Goal: Use online tool/utility: Use online tool/utility

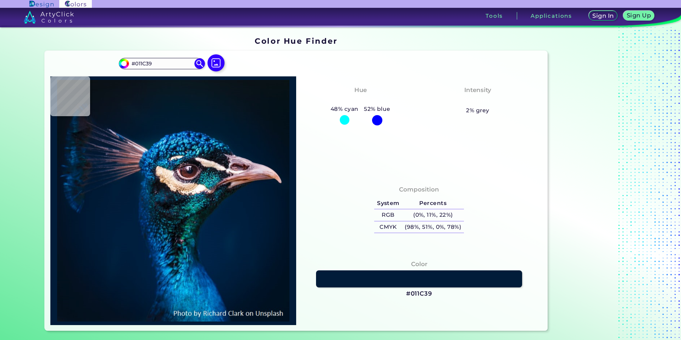
type input "#011c37"
type input "#011C37"
type input "#011c39"
type input "#011C39"
type input "#02284e"
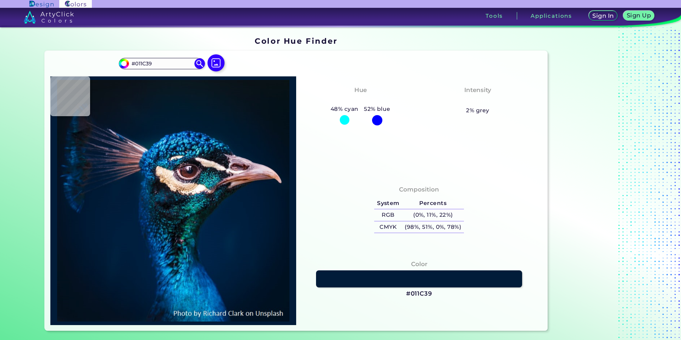
type input "#02284E"
type input "#024279"
type input "#06334d"
type input "#06334D"
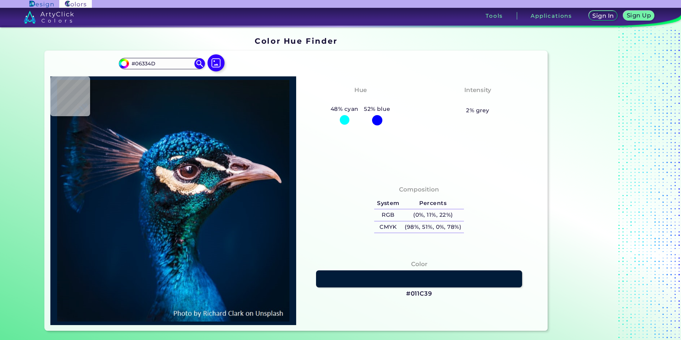
type input "#9b6236"
type input "#9B6236"
type input "#ebd3bb"
type input "#EBD3BB"
type input "#3c2639"
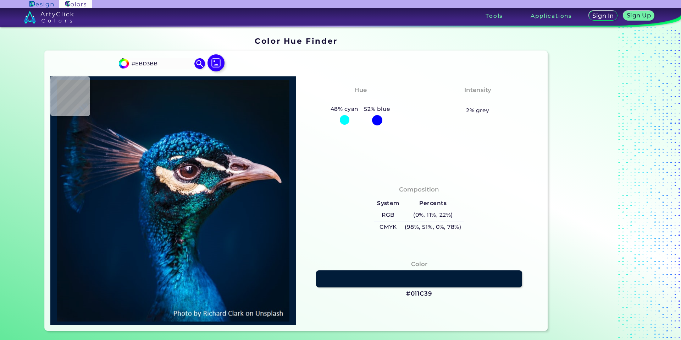
type input "#3C2639"
type input "#081825"
type input "#003641"
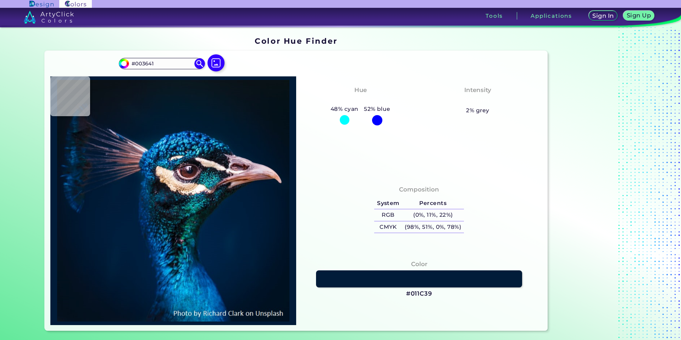
type input "#338997"
type input "#167f91"
type input "#167F91"
type input "#228a98"
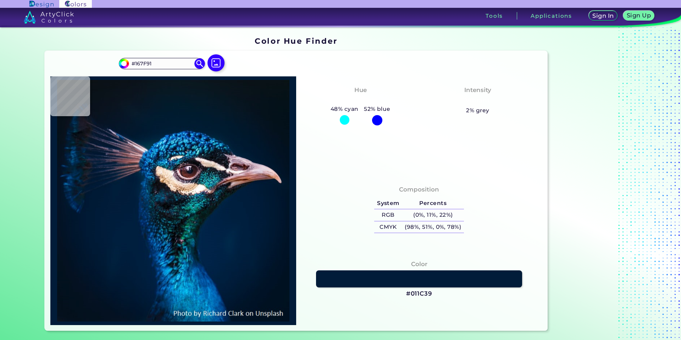
type input "#228A98"
type input "#016b7e"
type input "#016B7E"
type input "#147a9f"
type input "#147A9F"
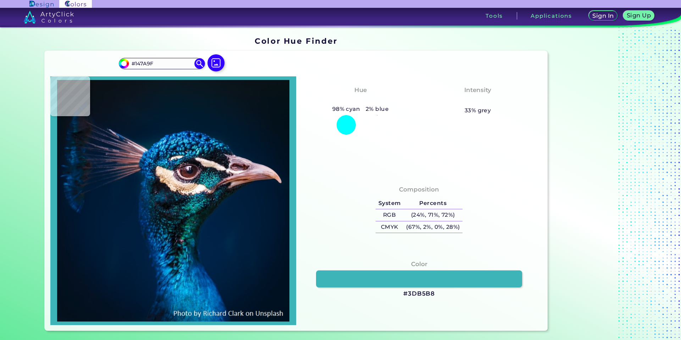
type input "#3db5b8"
type input "#3DB5B8"
type input "#147a90"
type input "#147A90"
type input "#234e5c"
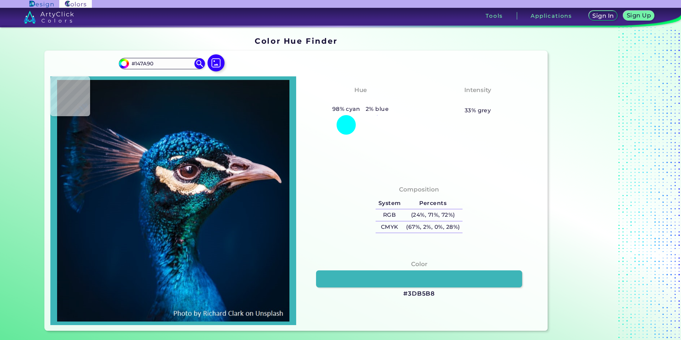
type input "#234E5C"
type input "#4c2b31"
type input "#4C2B31"
type input "#342127"
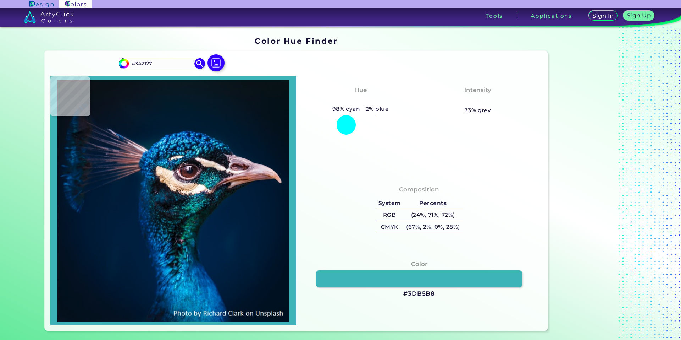
type input "#161221"
type input "#161f35"
type input "#161F35"
type input "#191519"
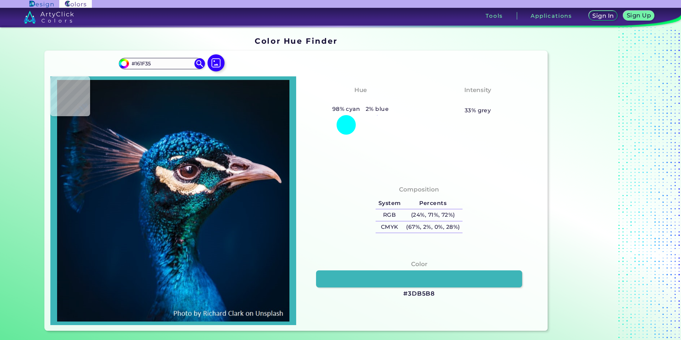
type input "#191519"
type input "#8c7269"
type input "#8C7269"
type input "#533d3e"
type input "#533D3E"
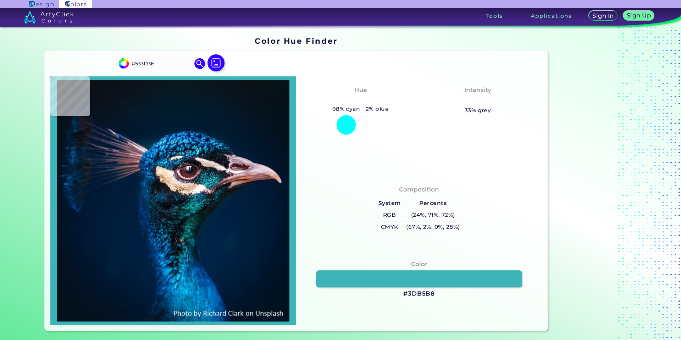
type input "#180a0a"
type input "#180A0A"
type input "#332327"
type input "#1d0f0f"
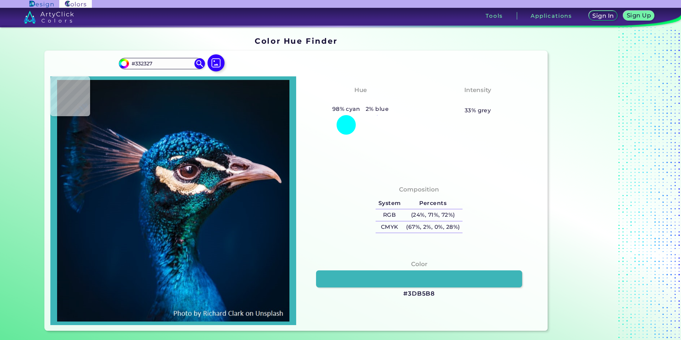
type input "#1D0F0F"
type input "#8b523d"
type input "#8B523D"
type input "#a76560"
type input "#A76560"
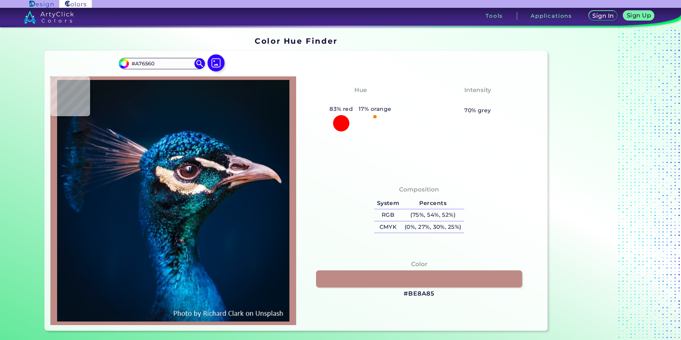
type input "#be8a85"
type input "#BE8A85"
type input "#e3d3e4"
type input "#E3D3E4"
type input "#0a152a"
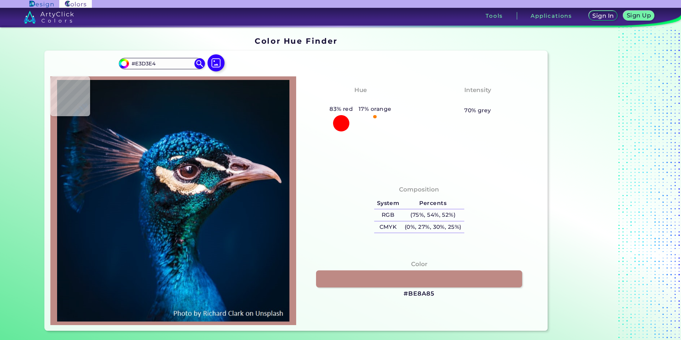
type input "#0A152A"
type input "#00162b"
type input "#00162B"
type input "#001528"
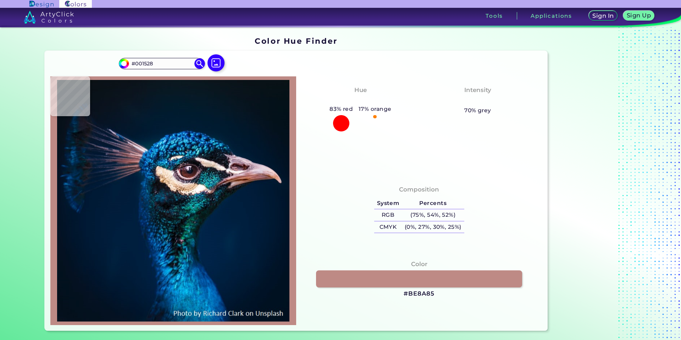
type input "#011427"
type input "#021323"
type input "#031322"
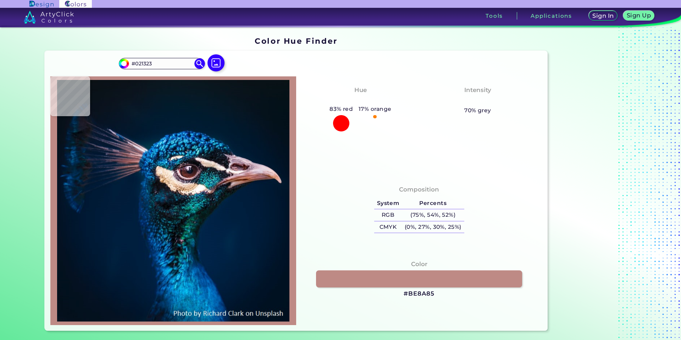
type input "#031322"
type input "#051320"
type input "#06121e"
type input "#06121E"
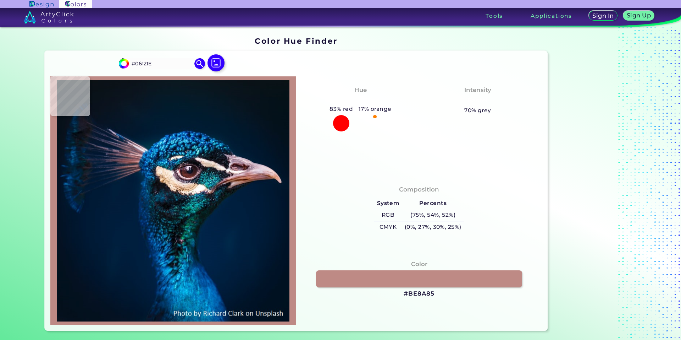
type input "#071520"
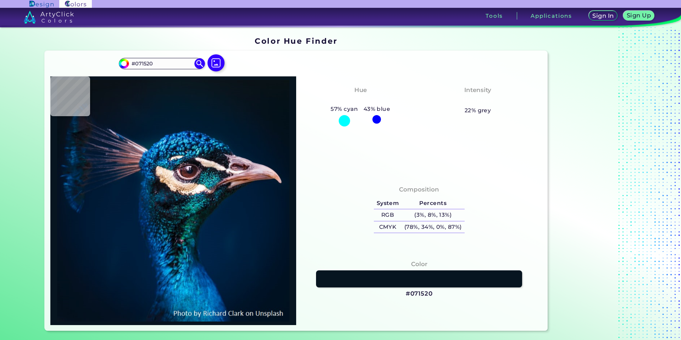
type input "#071522"
type input "#071520"
type input "#081621"
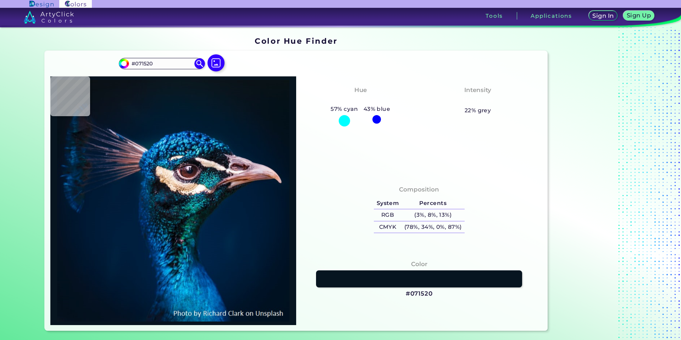
type input "#081621"
type input "#061721"
type input "#08161f"
type input "#08161F"
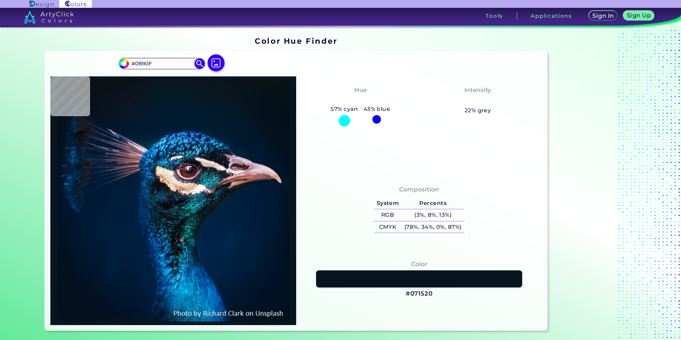
type input "#09161f"
type input "#09161F"
type input "#0a1720"
type input "#0A1720"
type input "#09171f"
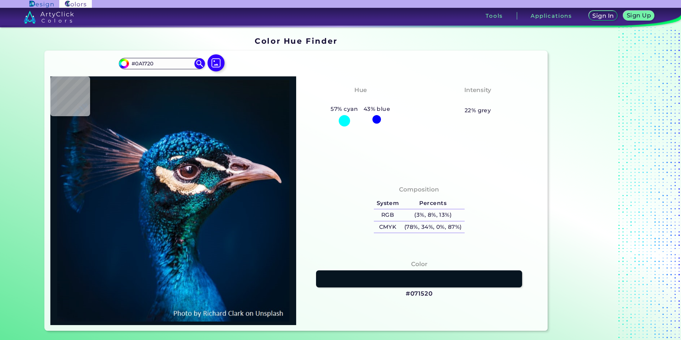
type input "#09171F"
type input "#09181f"
type input "#09181F"
type input "#09161e"
type input "#09161E"
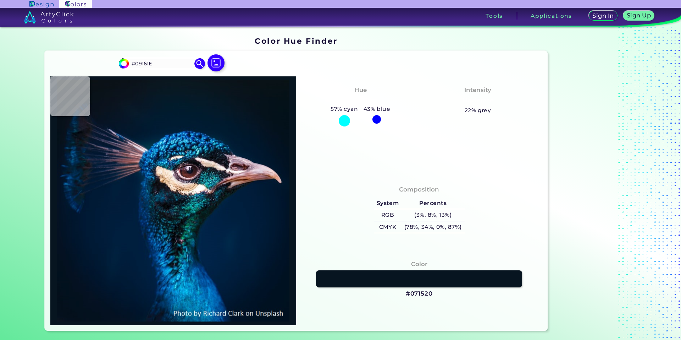
type input "#0b151e"
type input "#0B151E"
type input "#0a171f"
type input "#0A171F"
type input "#081923"
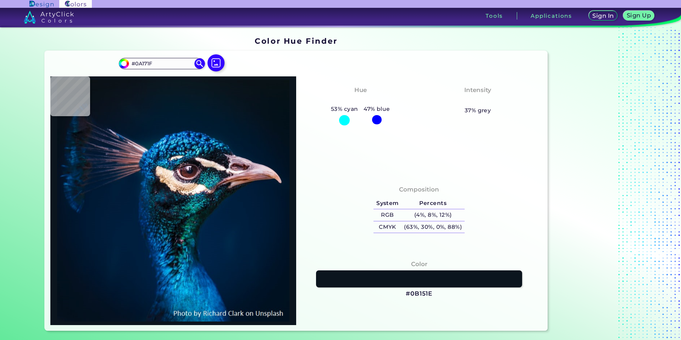
type input "#081923"
type input "#061927"
type input "#031a27"
type input "#031A27"
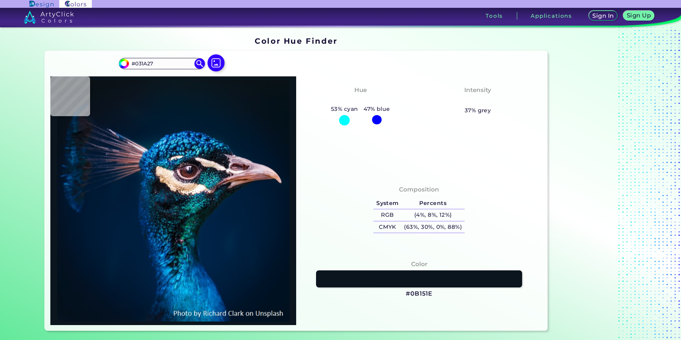
type input "#021a28"
type input "#021A28"
type input "#011b2a"
type input "#011B2A"
type input "#021c2d"
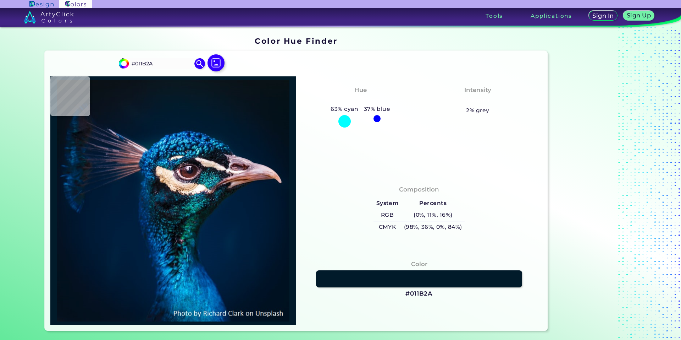
type input "#021C2D"
type input "#011b2c"
type input "#011B2C"
type input "#021c2d"
type input "#021C2D"
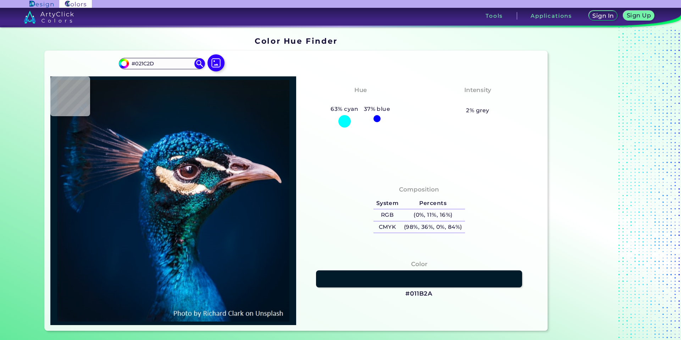
type input "#011b2c"
type input "#011B2C"
type input "#031a2a"
type input "#031A2A"
type input "#011a2a"
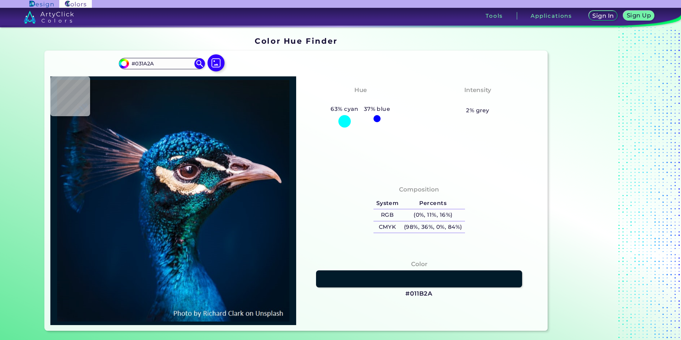
type input "#011A2A"
type input "#031927"
type input "#061824"
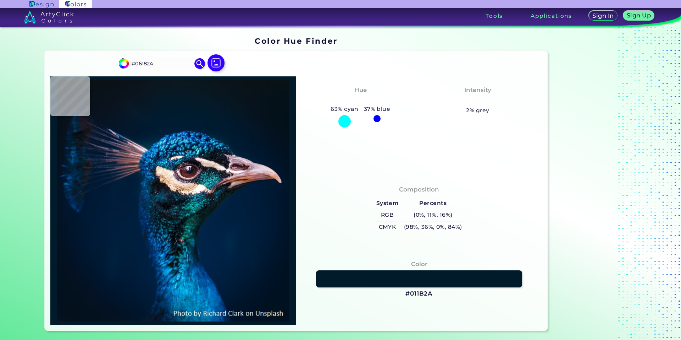
type input "#09161f"
type input "#09161F"
type input "#08151e"
type input "#08151E"
type input "#0a131a"
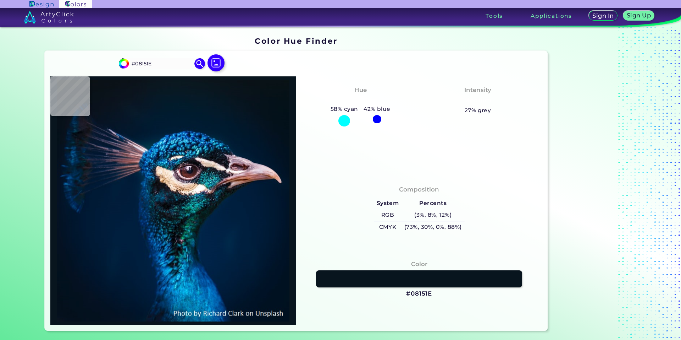
type input "#0A131A"
click at [216, 64] on img at bounding box center [216, 63] width 21 height 21
click at [0, 0] on input "file" at bounding box center [0, 0] width 0 height 0
drag, startPoint x: 323, startPoint y: 129, endPoint x: 319, endPoint y: 125, distance: 5.3
